Goal: Task Accomplishment & Management: Manage account settings

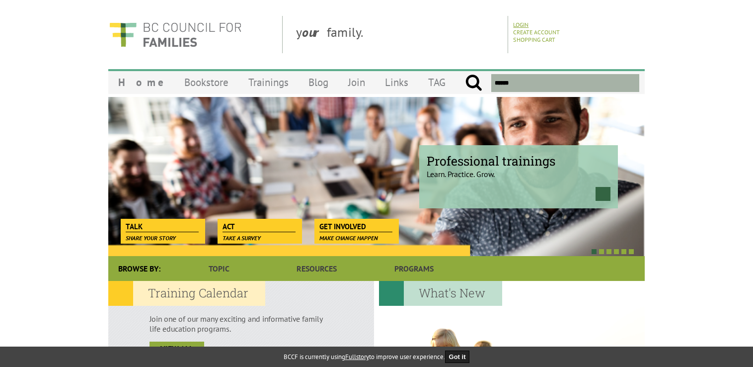
click at [522, 22] on link "Login" at bounding box center [520, 24] width 15 height 7
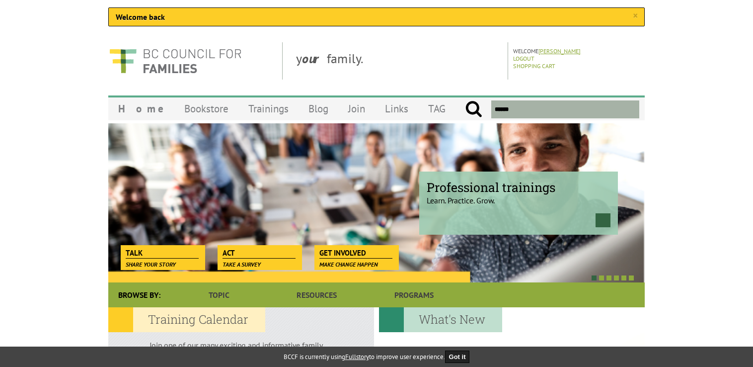
click at [571, 49] on link "Teanna Perry" at bounding box center [560, 50] width 42 height 7
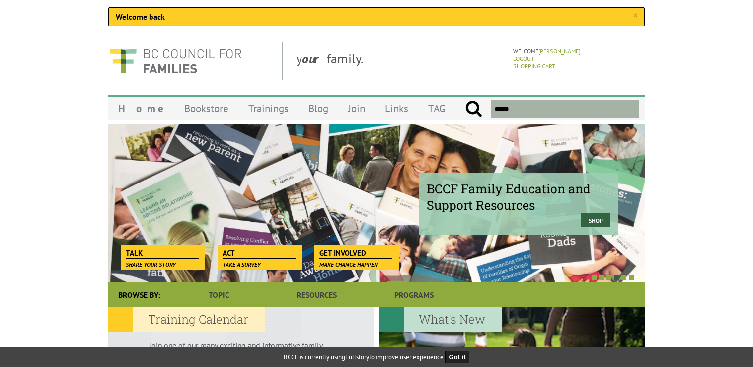
click at [563, 47] on link "Teanna Perry" at bounding box center [560, 50] width 42 height 7
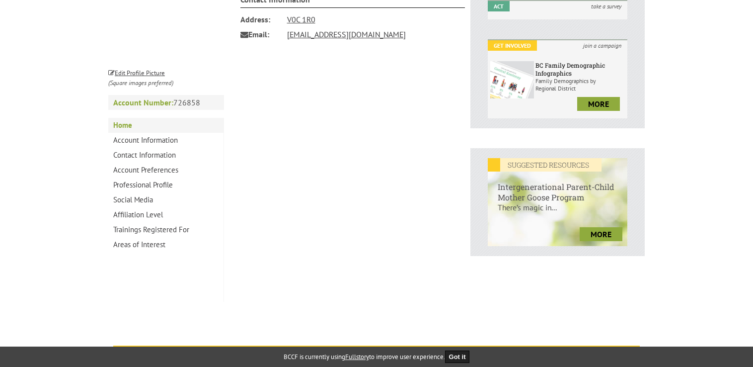
scroll to position [295, 0]
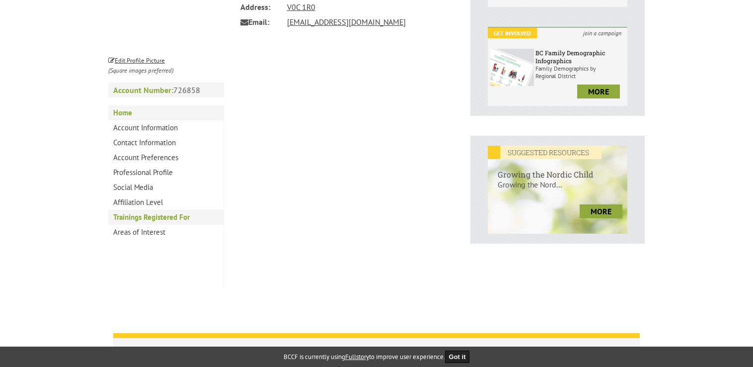
click at [178, 218] on link "Trainings Registered For" at bounding box center [165, 217] width 115 height 15
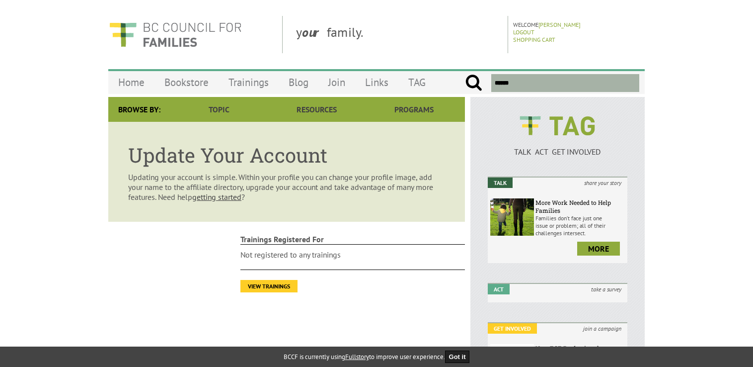
click at [264, 288] on link "View Trainings" at bounding box center [269, 286] width 57 height 12
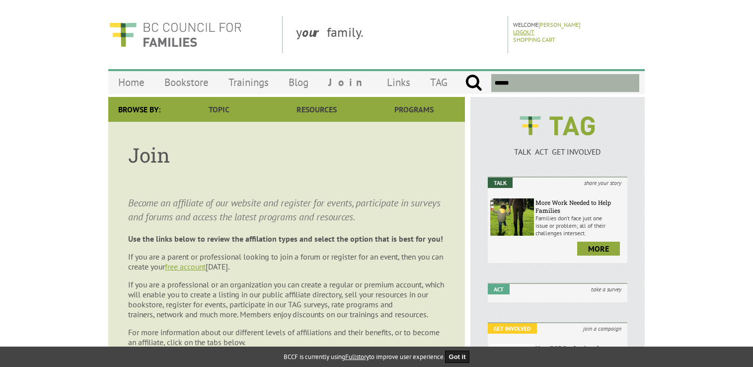
click at [523, 31] on link "Logout" at bounding box center [523, 31] width 21 height 7
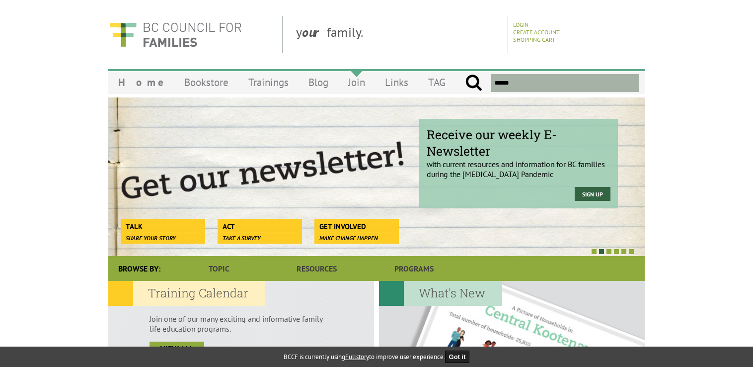
click at [338, 90] on link "Join" at bounding box center [356, 82] width 37 height 23
